Goal: Information Seeking & Learning: Learn about a topic

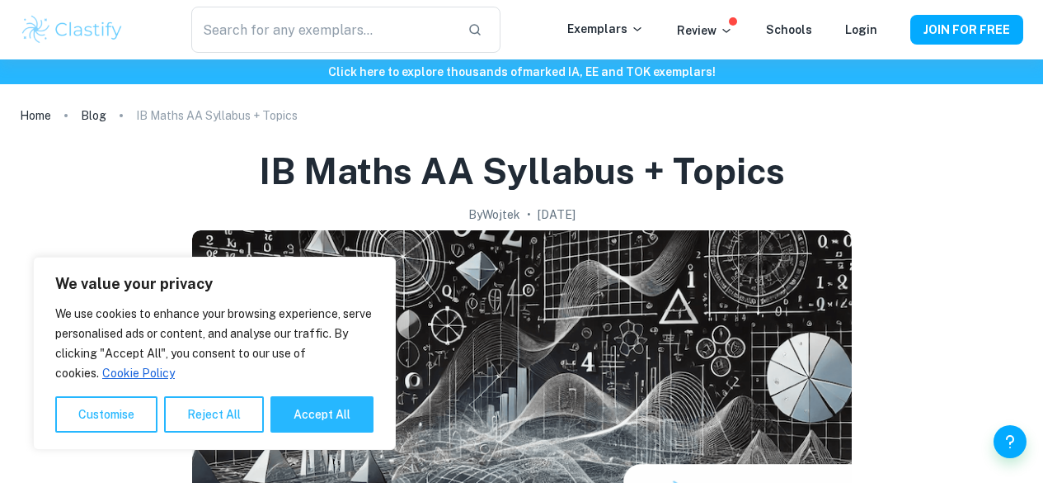
scroll to position [96, 0]
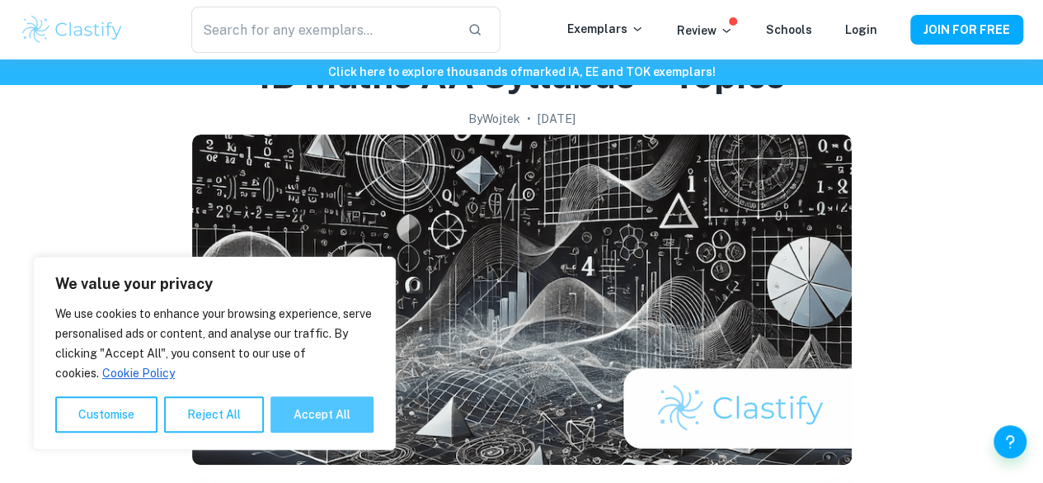
click at [346, 405] on button "Accept All" at bounding box center [322, 414] width 103 height 36
checkbox input "true"
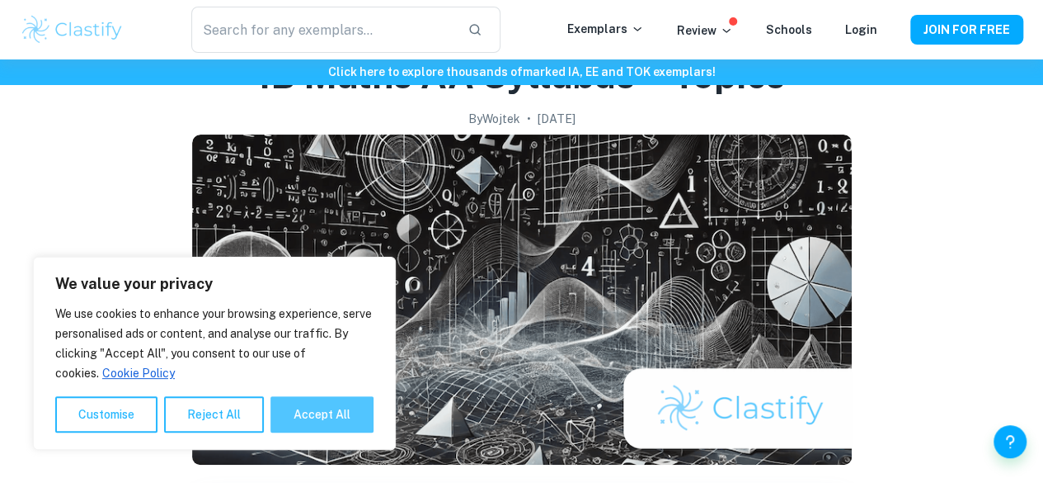
checkbox input "true"
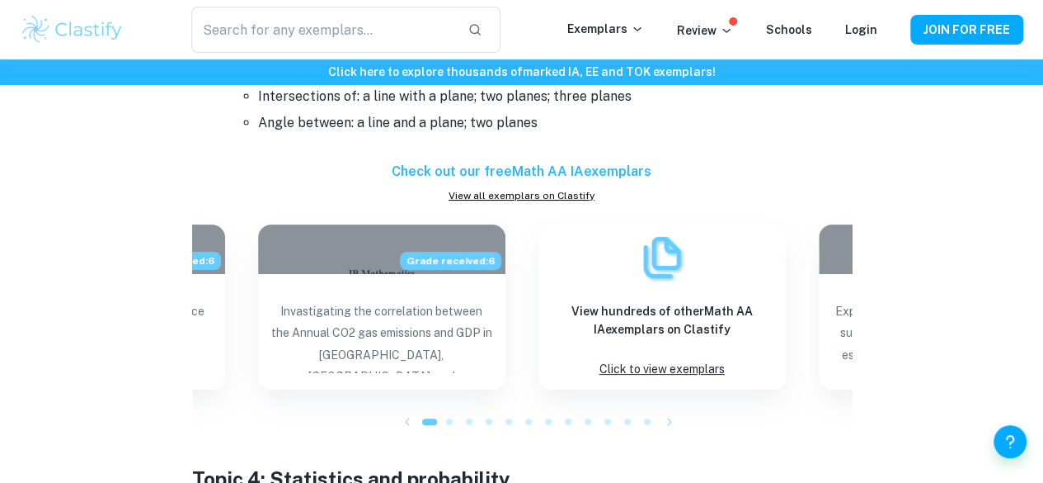
scroll to position [6238, 0]
click at [628, 168] on h6 "Check out our free Math AA IA exemplars" at bounding box center [522, 171] width 660 height 20
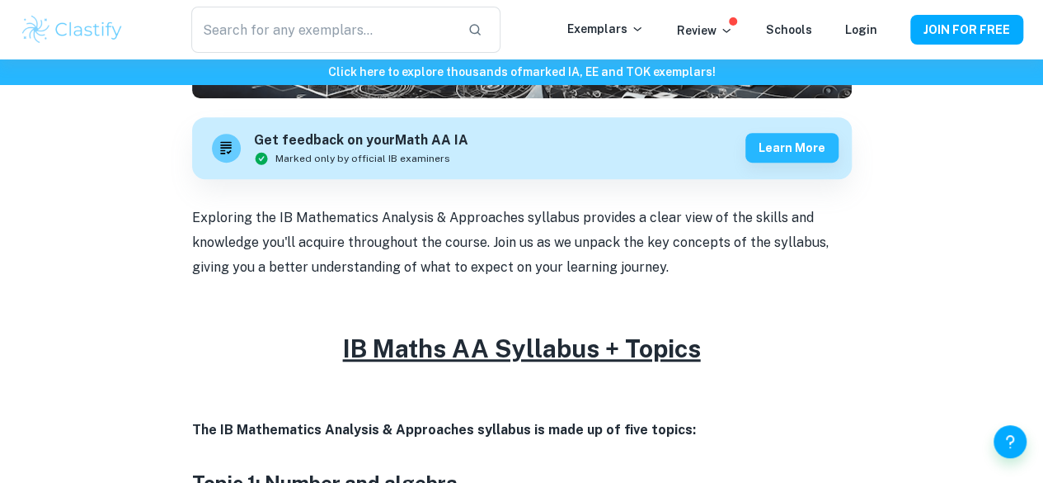
scroll to position [457, 0]
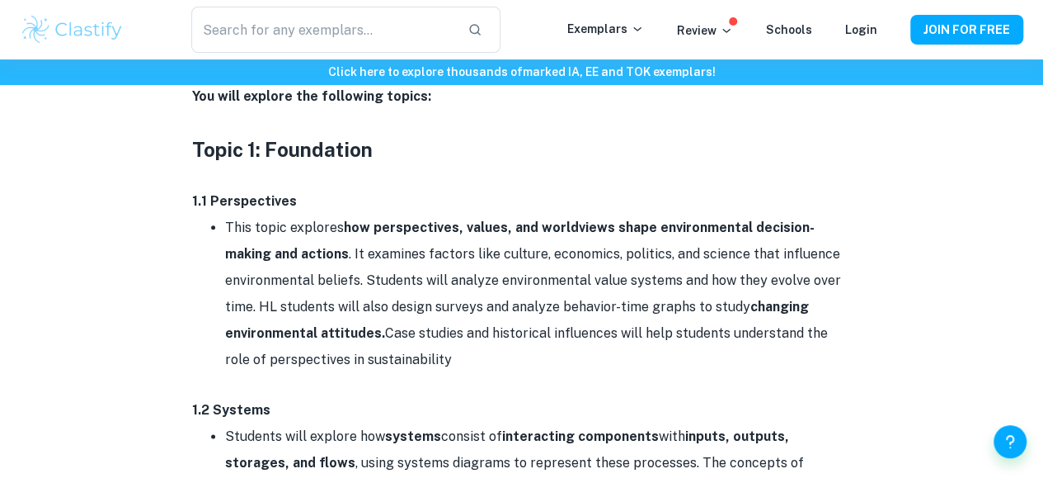
scroll to position [770, 0]
